Goal: Navigation & Orientation: Find specific page/section

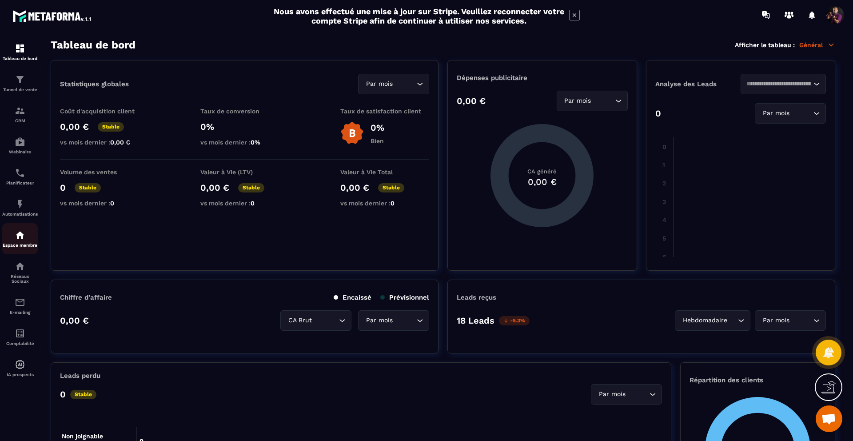
click at [17, 248] on p "Espace membre" at bounding box center [20, 245] width 36 height 5
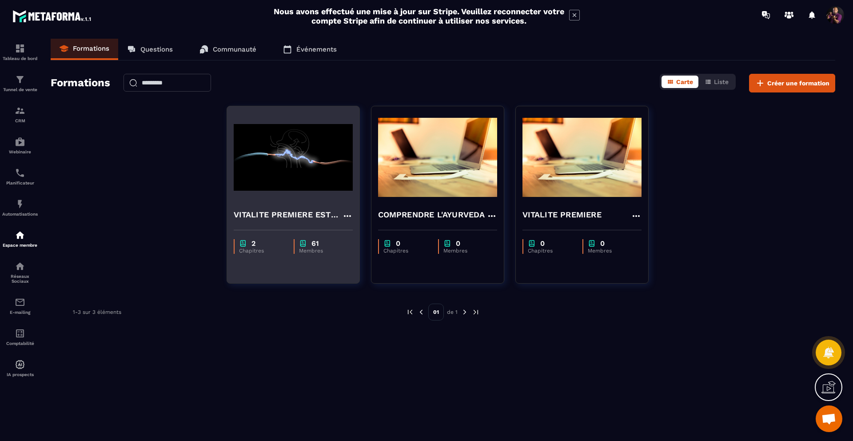
click at [256, 179] on img at bounding box center [293, 157] width 119 height 89
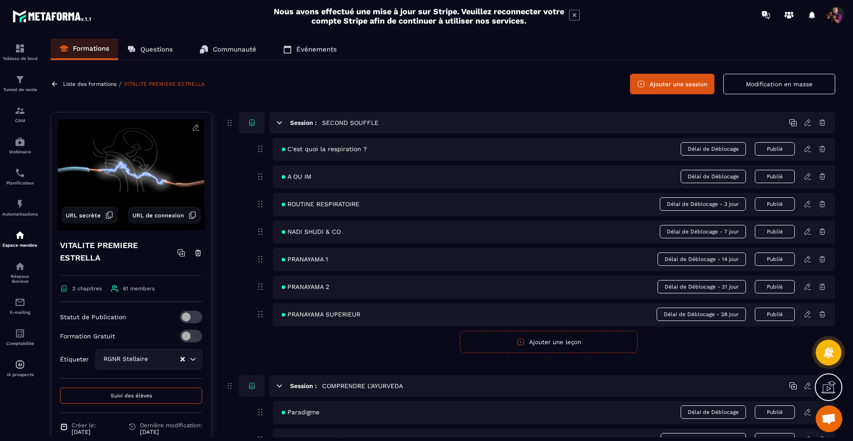
click at [140, 54] on link "Questions" at bounding box center [150, 49] width 64 height 21
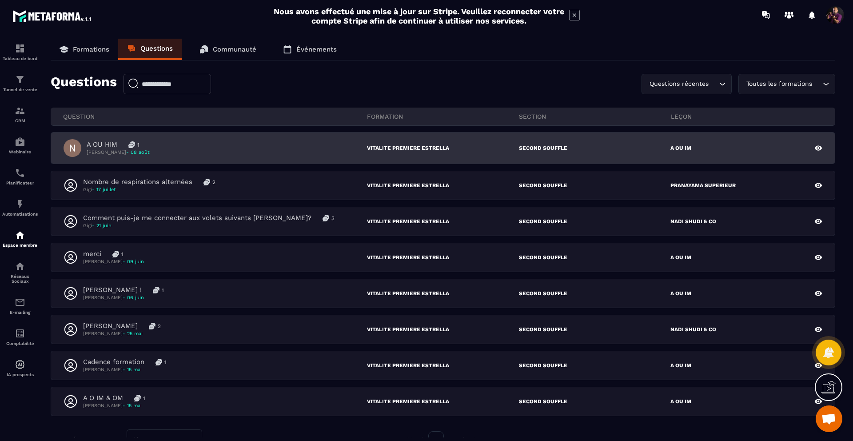
click at [182, 146] on div "A OU HIM 1 [PERSON_NAME] - 08 août" at bounding box center [216, 148] width 304 height 18
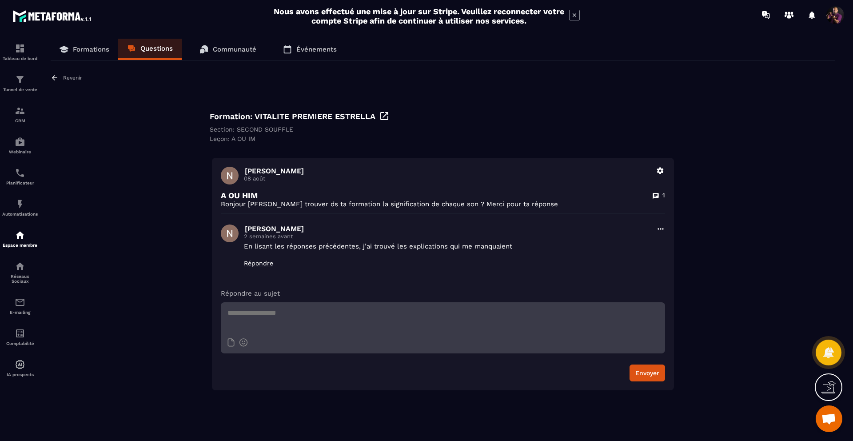
click at [82, 48] on p "Formations" at bounding box center [91, 49] width 36 height 8
